Goal: Check status: Check status

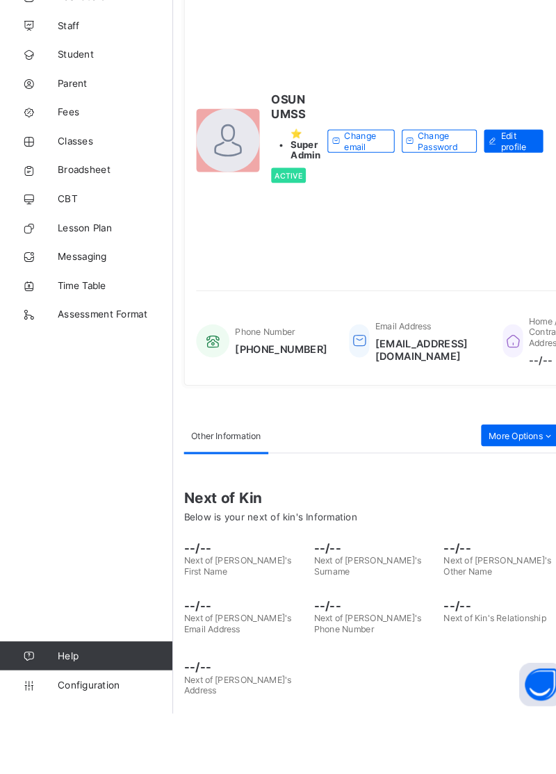
click at [81, 244] on span "Broadsheet" at bounding box center [111, 249] width 111 height 11
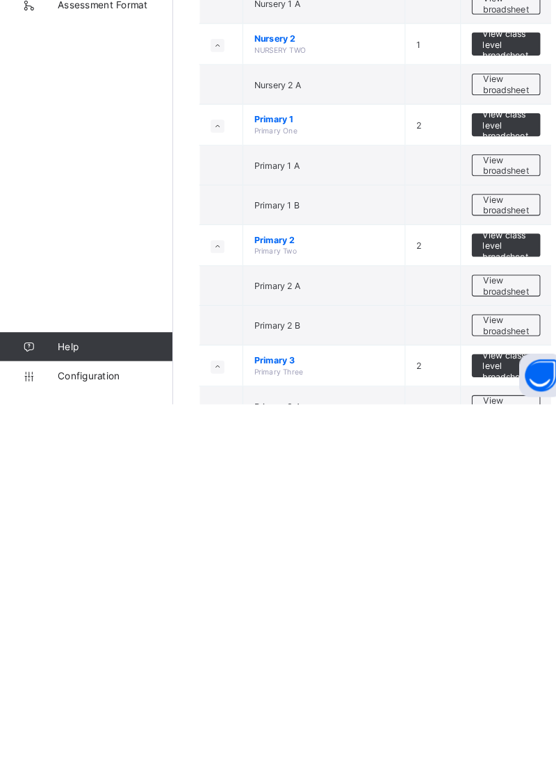
scroll to position [74, 0]
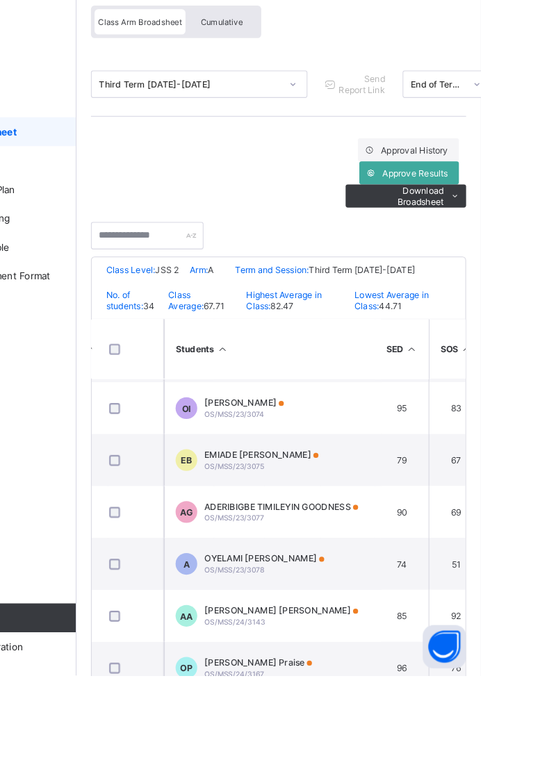
scroll to position [1415, 699]
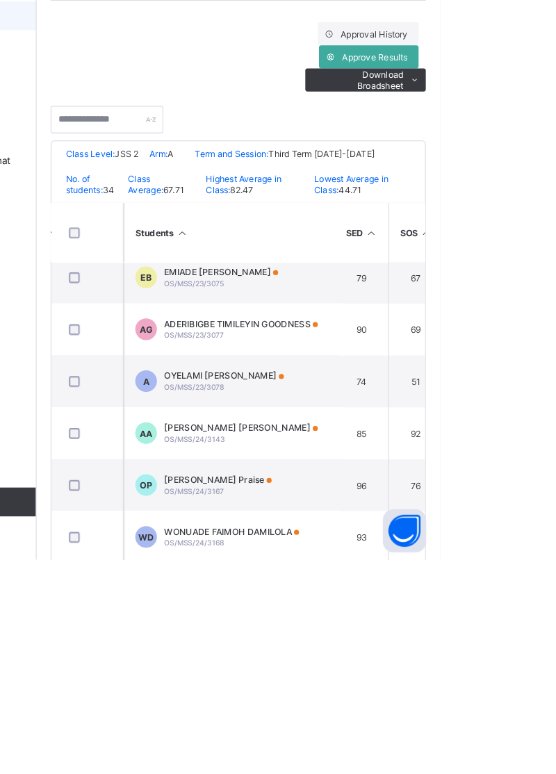
click at [392, 506] on div "EMIADE FAITH BOLUWATIFE OS/MSS/23/3075" at bounding box center [345, 502] width 110 height 21
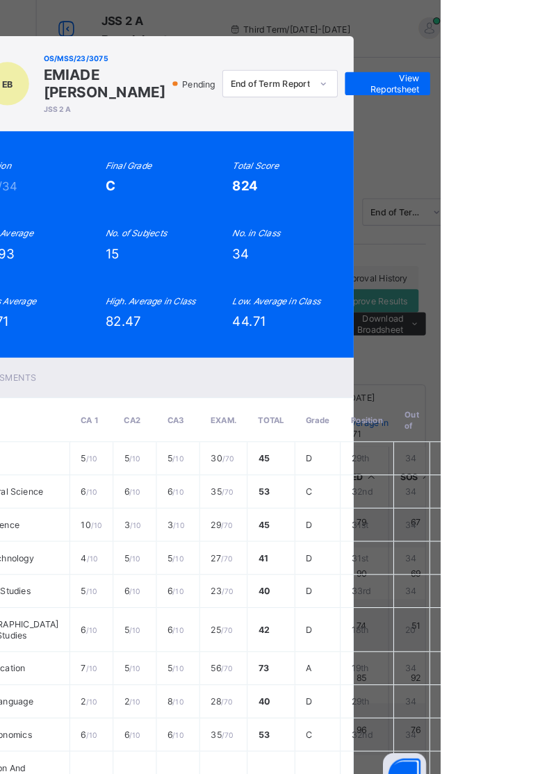
click at [535, 91] on span "View Reportsheet" at bounding box center [504, 80] width 61 height 21
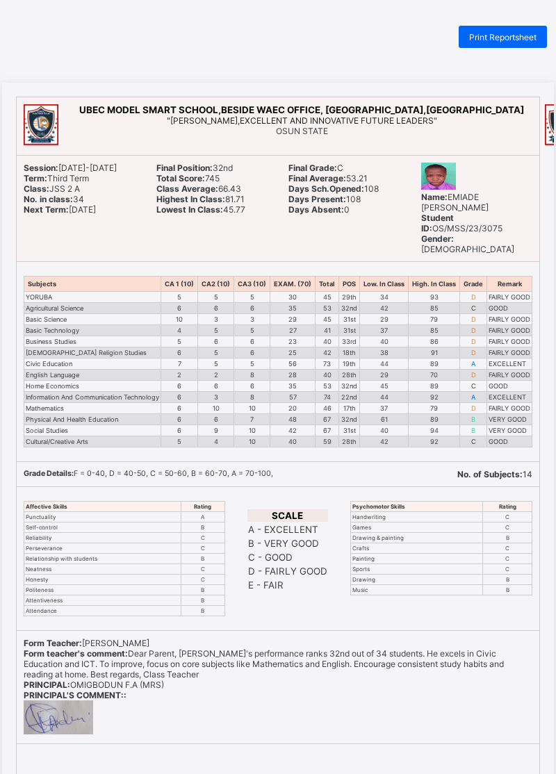
scroll to position [10, 0]
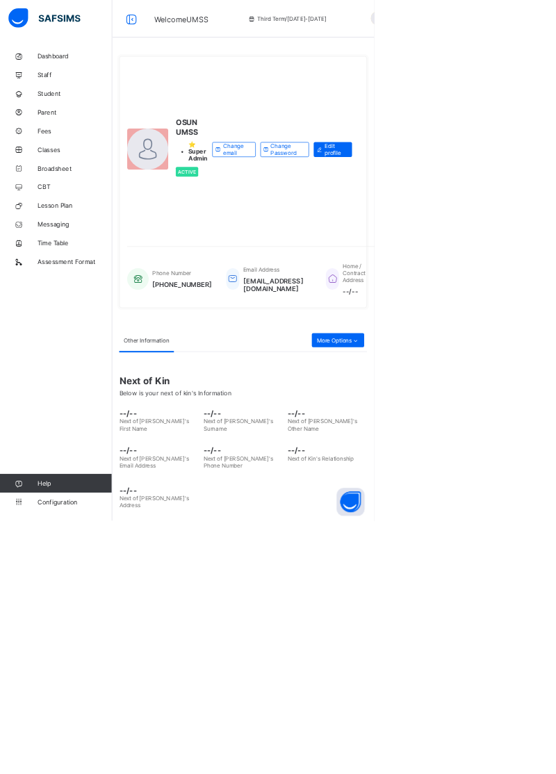
click at [92, 254] on span "Broadsheet" at bounding box center [111, 249] width 111 height 11
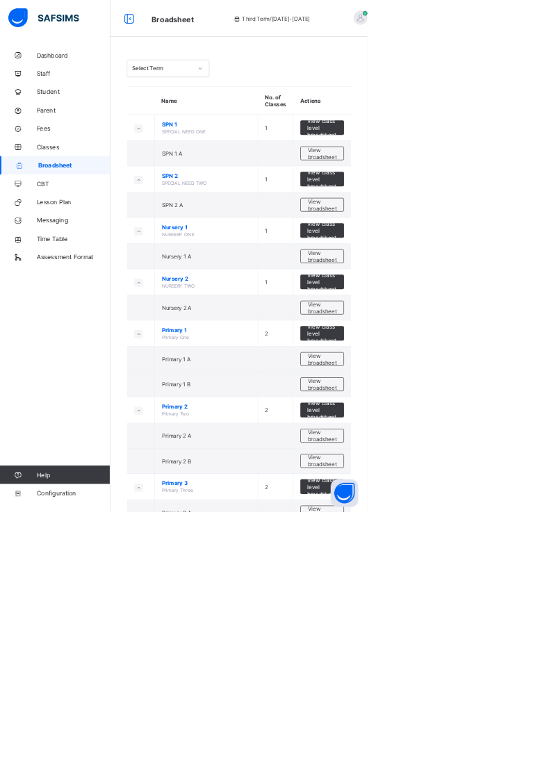
scroll to position [74, 0]
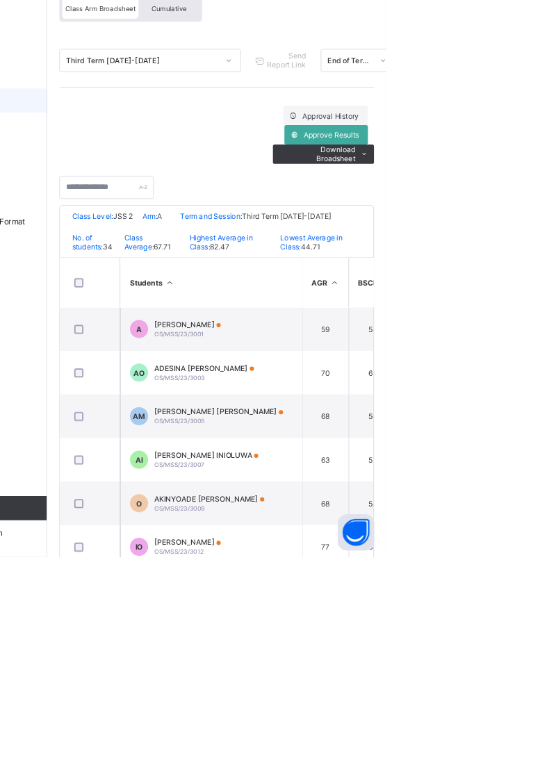
scroll to position [0, 1]
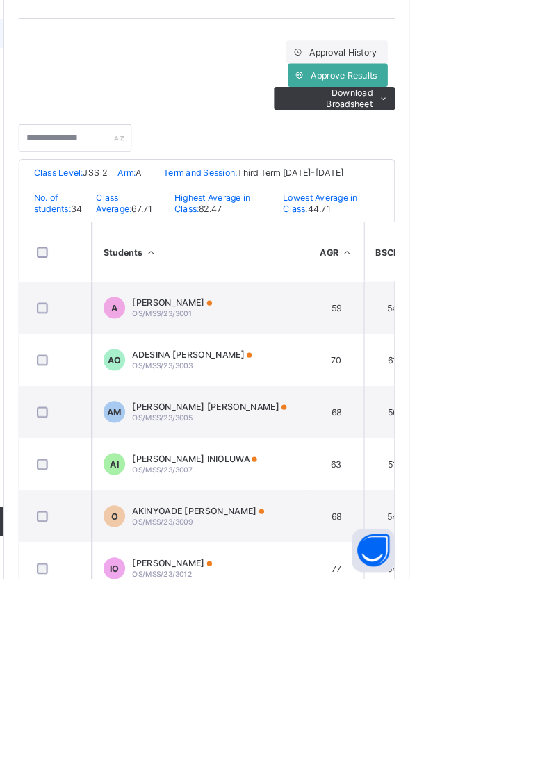
click at [324, 512] on span "[PERSON_NAME]" at bounding box center [328, 507] width 76 height 10
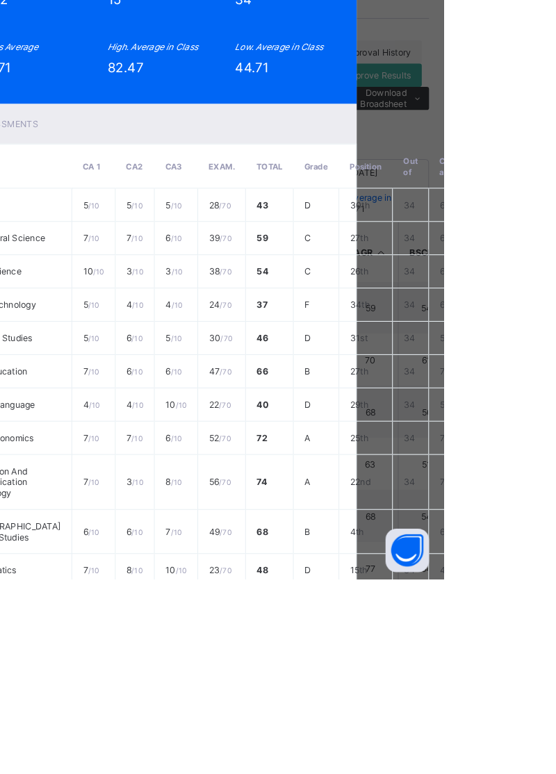
scroll to position [0, 0]
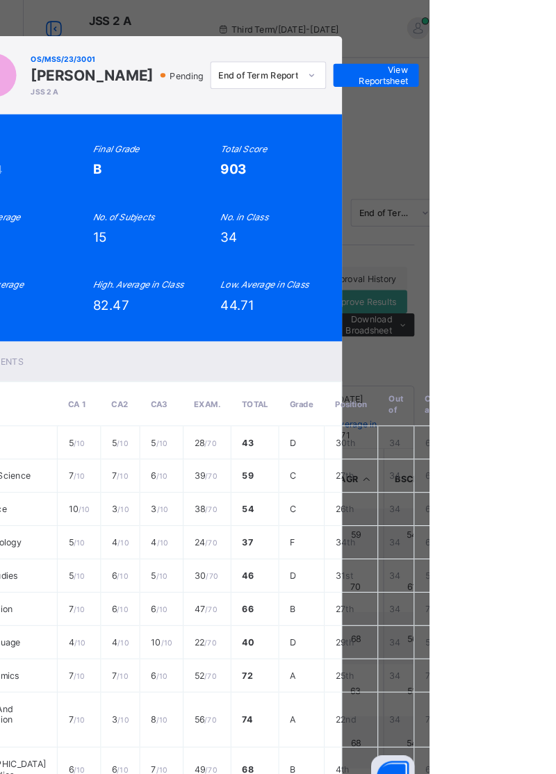
click at [535, 72] on span "View Reportsheet" at bounding box center [504, 72] width 61 height 21
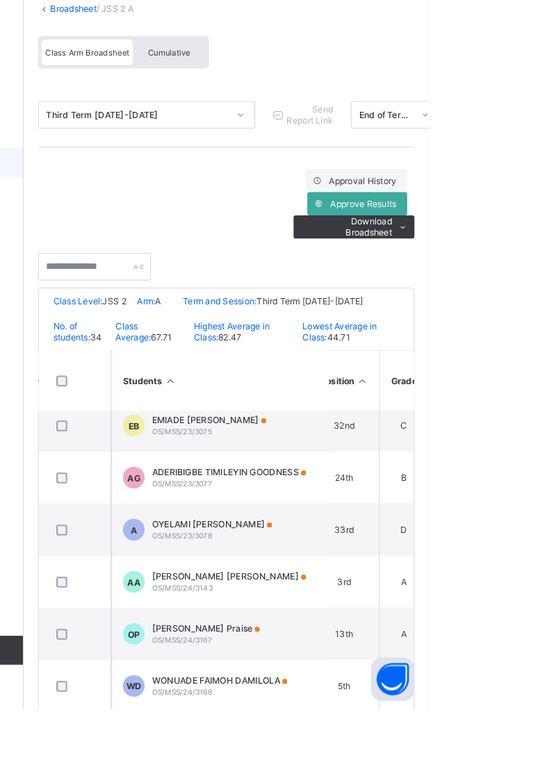
scroll to position [1415, 1060]
click at [555, 642] on html "JSS 2 A Broadsheet Third Term / 2024-2025 UMSS OSUN ubecmss.osun@gmail.com Dash…" at bounding box center [278, 402] width 556 height 805
click at [555, 773] on html "JSS 2 A Broadsheet Third Term / 2024-2025 UMSS OSUN ubecmss.osun@gmail.com Dash…" at bounding box center [278, 402] width 556 height 805
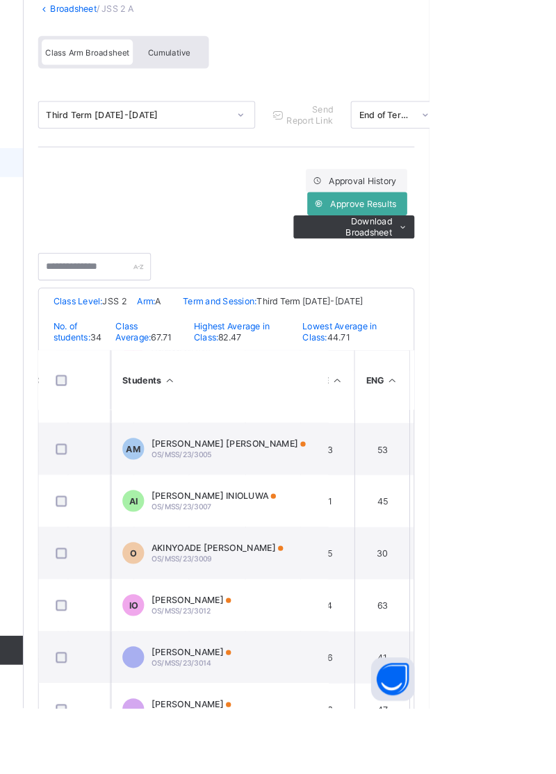
scroll to position [0, 358]
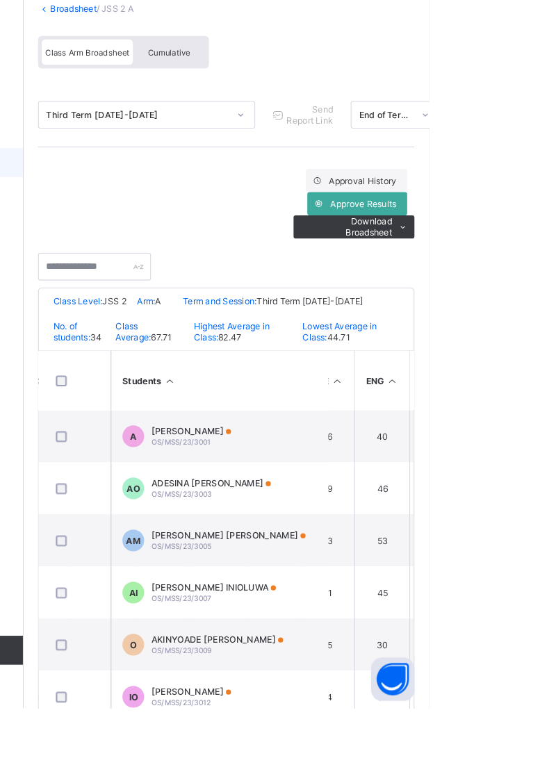
click at [483, 287] on span "Approve Results" at bounding box center [492, 290] width 63 height 10
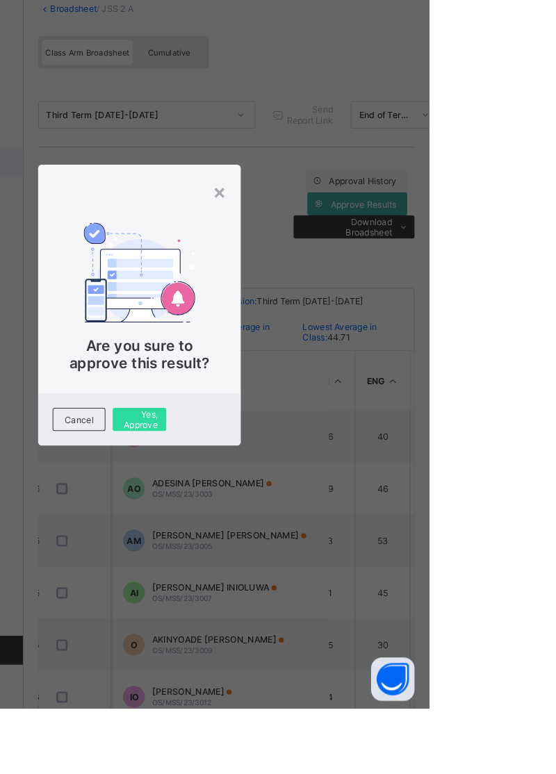
click at [295, 507] on span "Yes, Approve" at bounding box center [278, 496] width 33 height 21
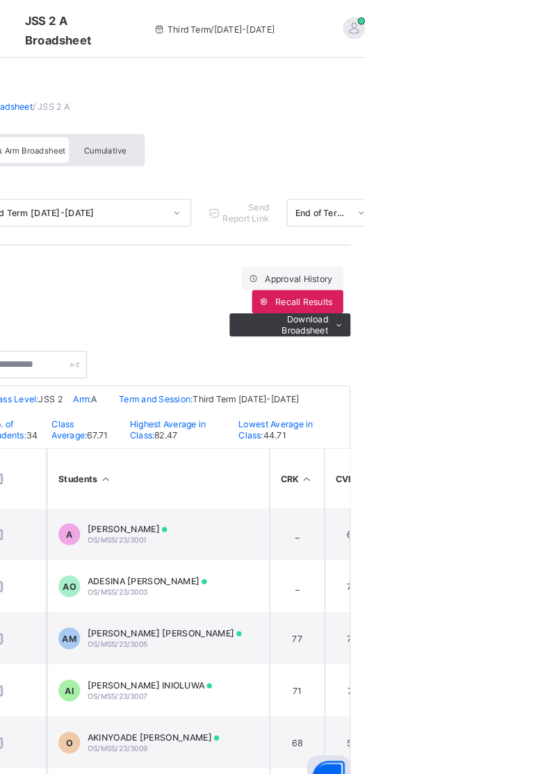
scroll to position [0, 0]
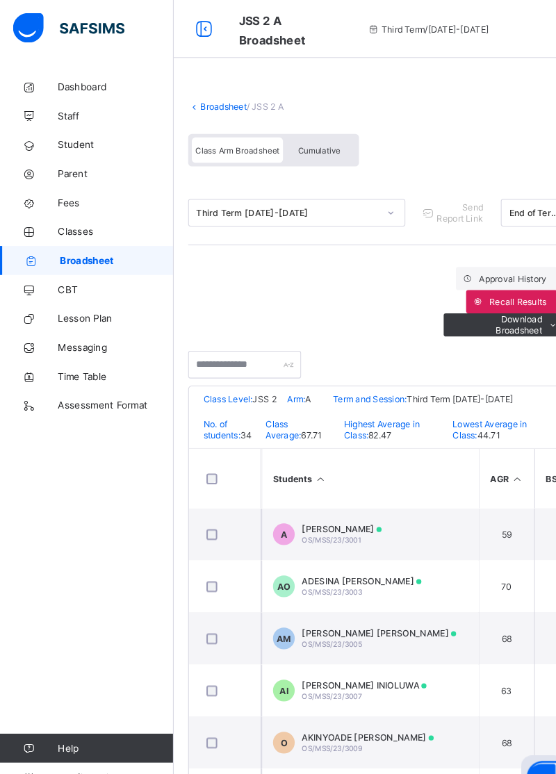
click at [216, 106] on link "Broadsheet" at bounding box center [214, 102] width 44 height 10
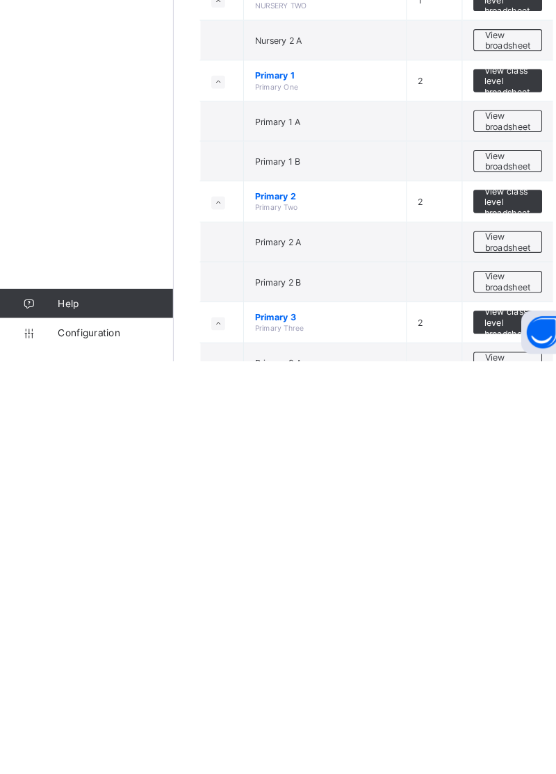
scroll to position [74, 0]
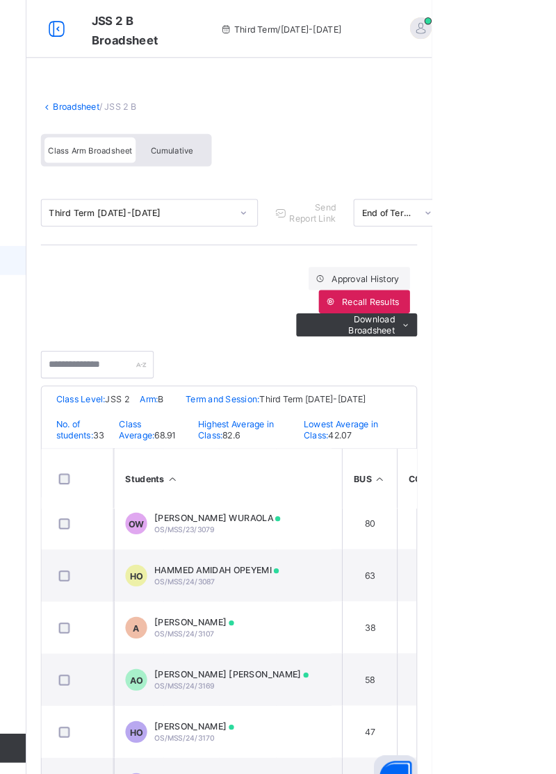
scroll to position [1365, 162]
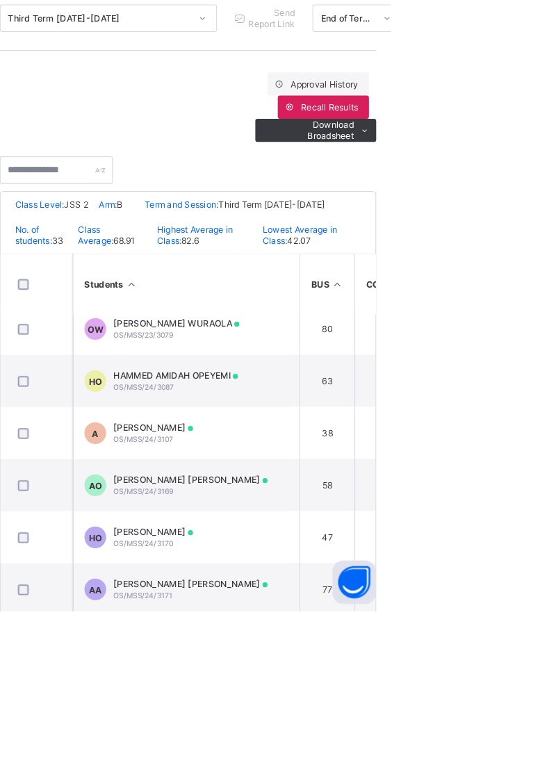
click at [324, 773] on td "AA ADENIRAN DEBORAH ADEDOYIN OS/MSS/24/3171" at bounding box center [355, 752] width 208 height 50
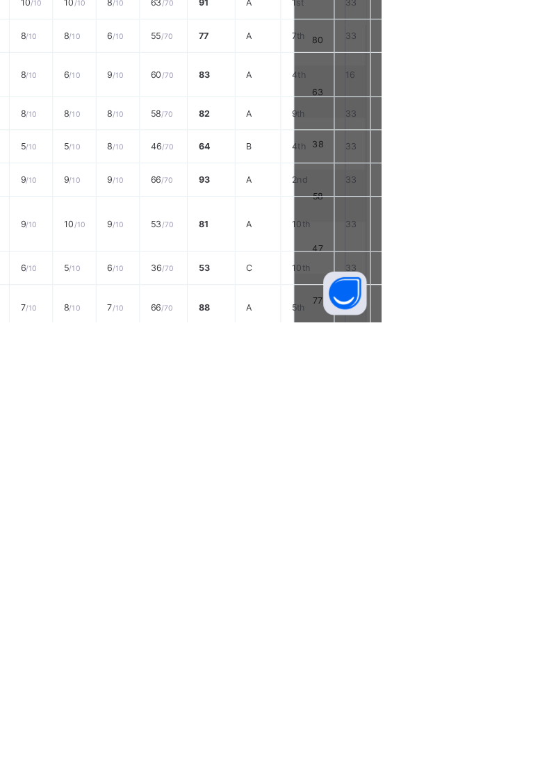
scroll to position [0, 0]
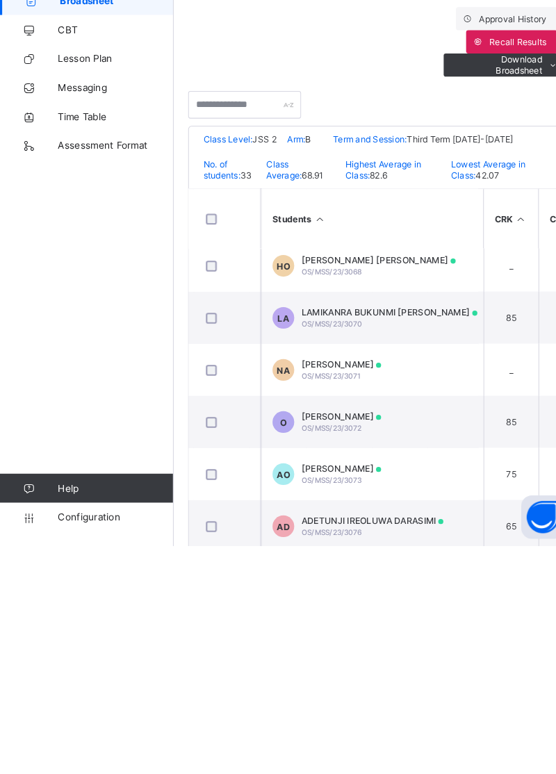
scroll to position [867, 274]
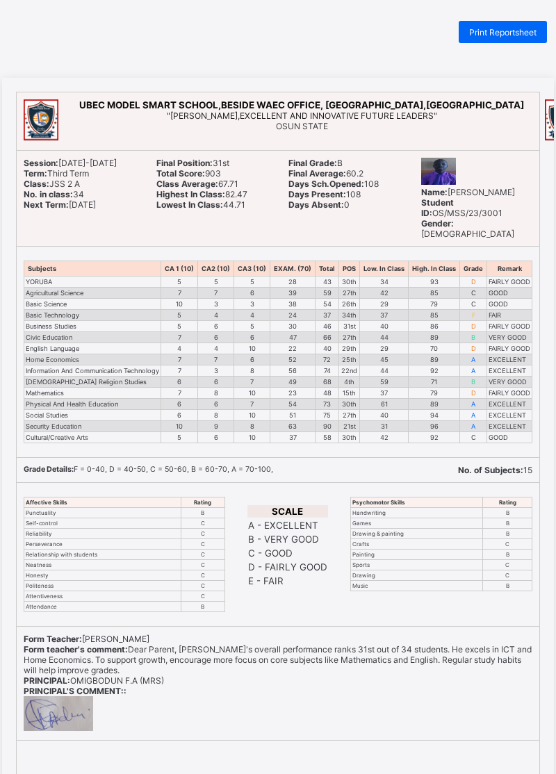
scroll to position [17, 0]
